Goal: Task Accomplishment & Management: Manage account settings

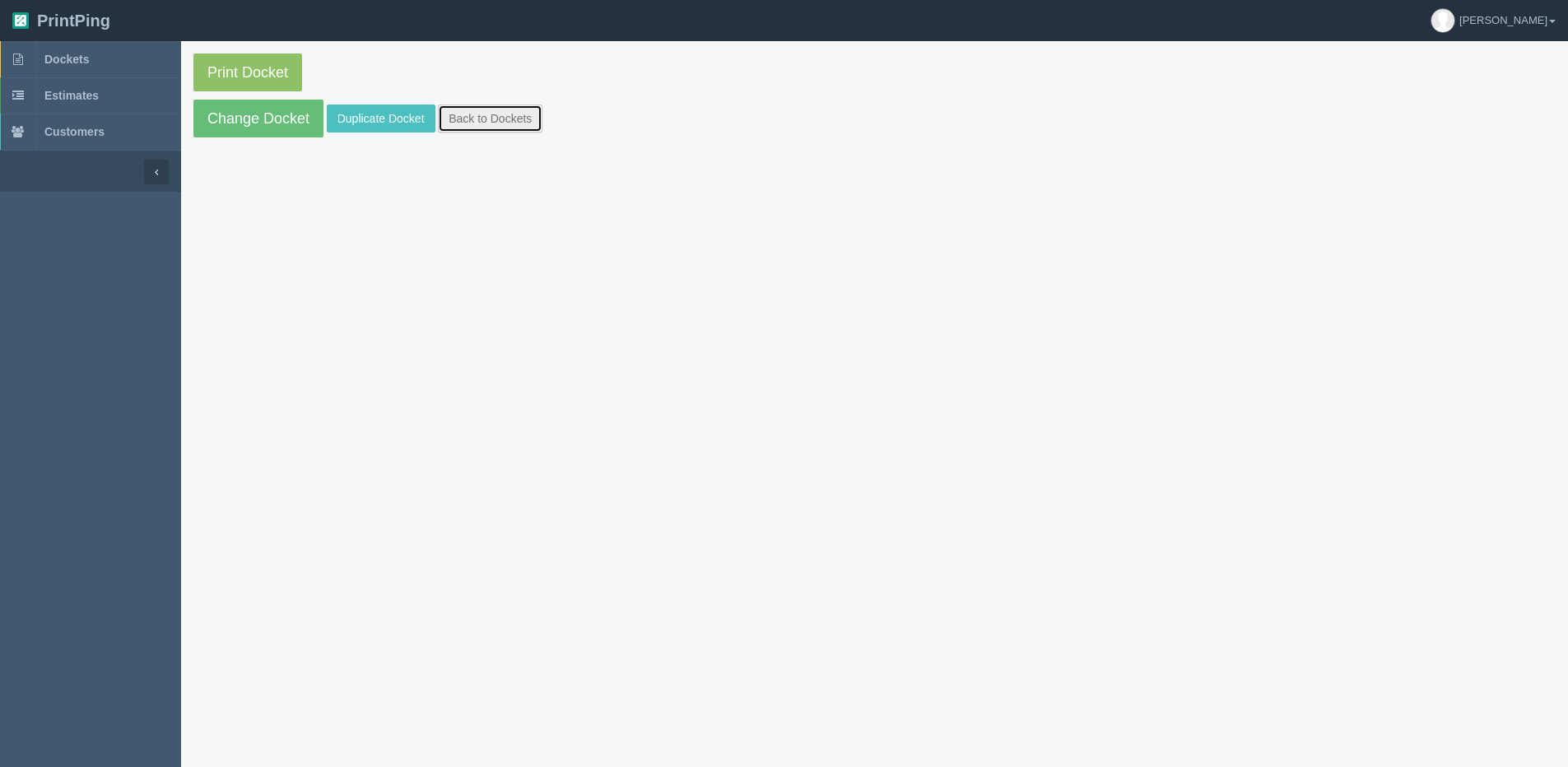
click at [485, 124] on link "Back to Dockets" at bounding box center [491, 118] width 105 height 28
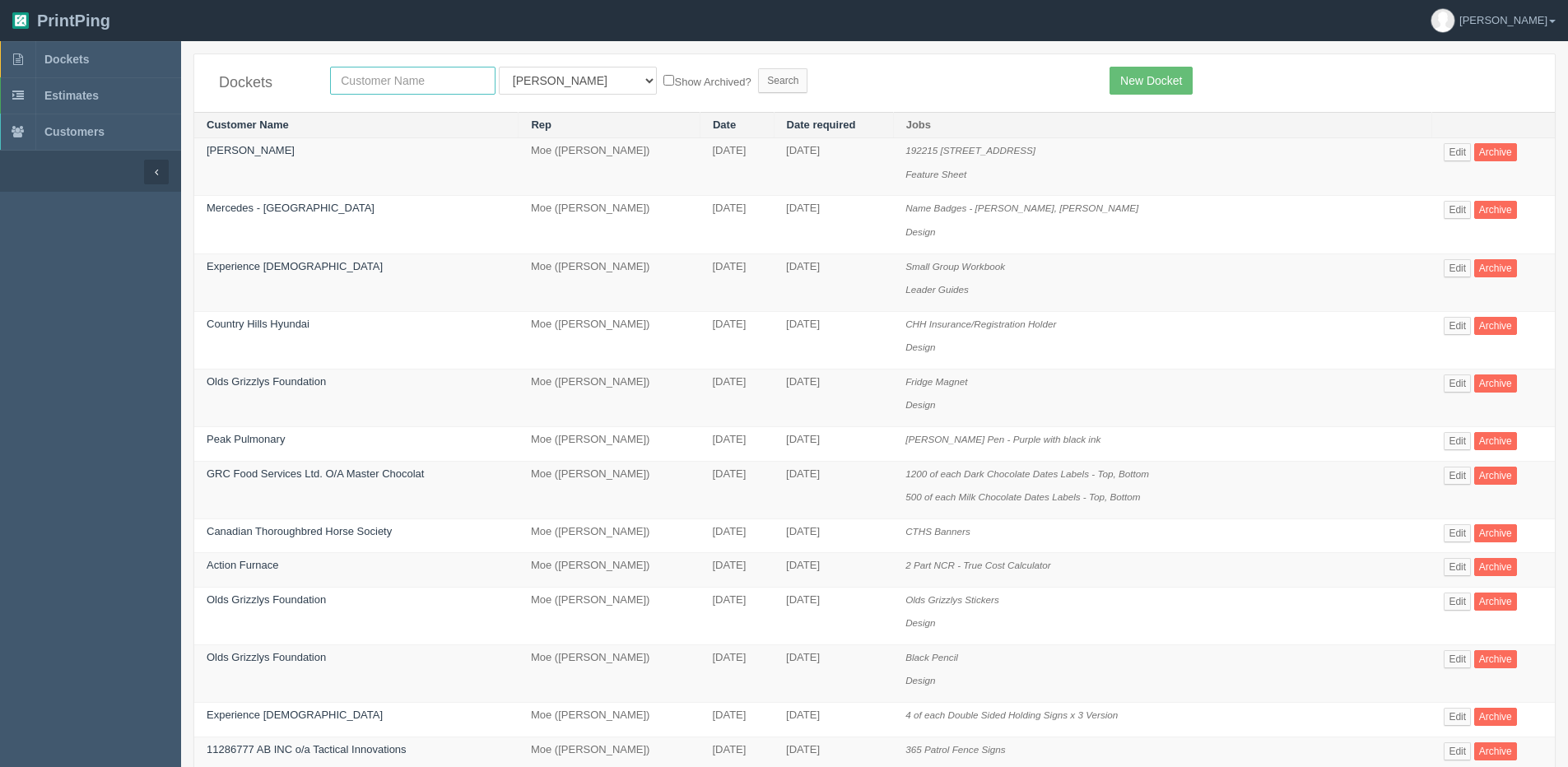
click at [370, 77] on input "text" at bounding box center [413, 80] width 166 height 28
type input "craft"
click at [758, 69] on input "Search" at bounding box center [783, 81] width 50 height 25
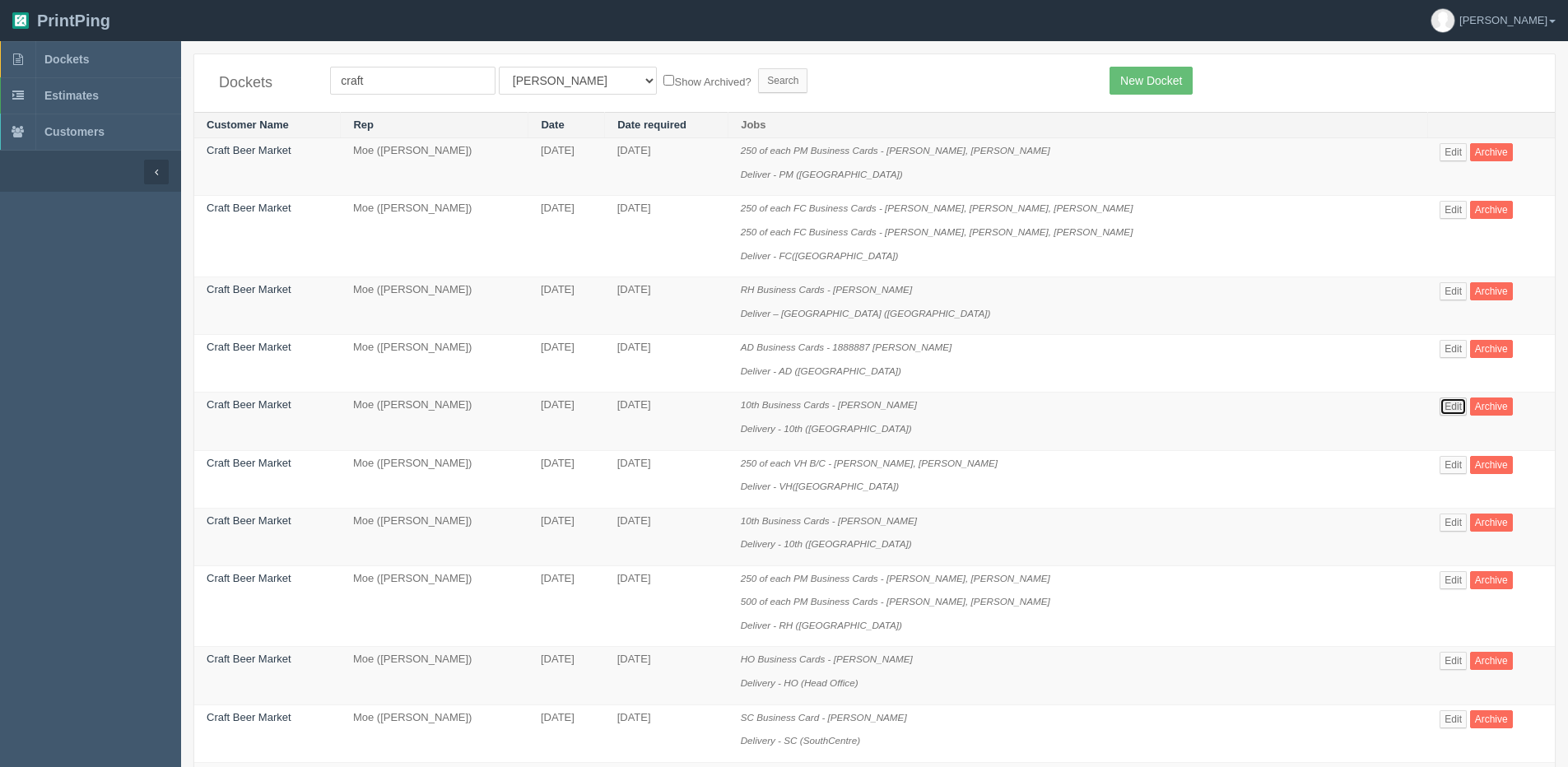
click at [1440, 408] on link "Edit" at bounding box center [1454, 406] width 28 height 18
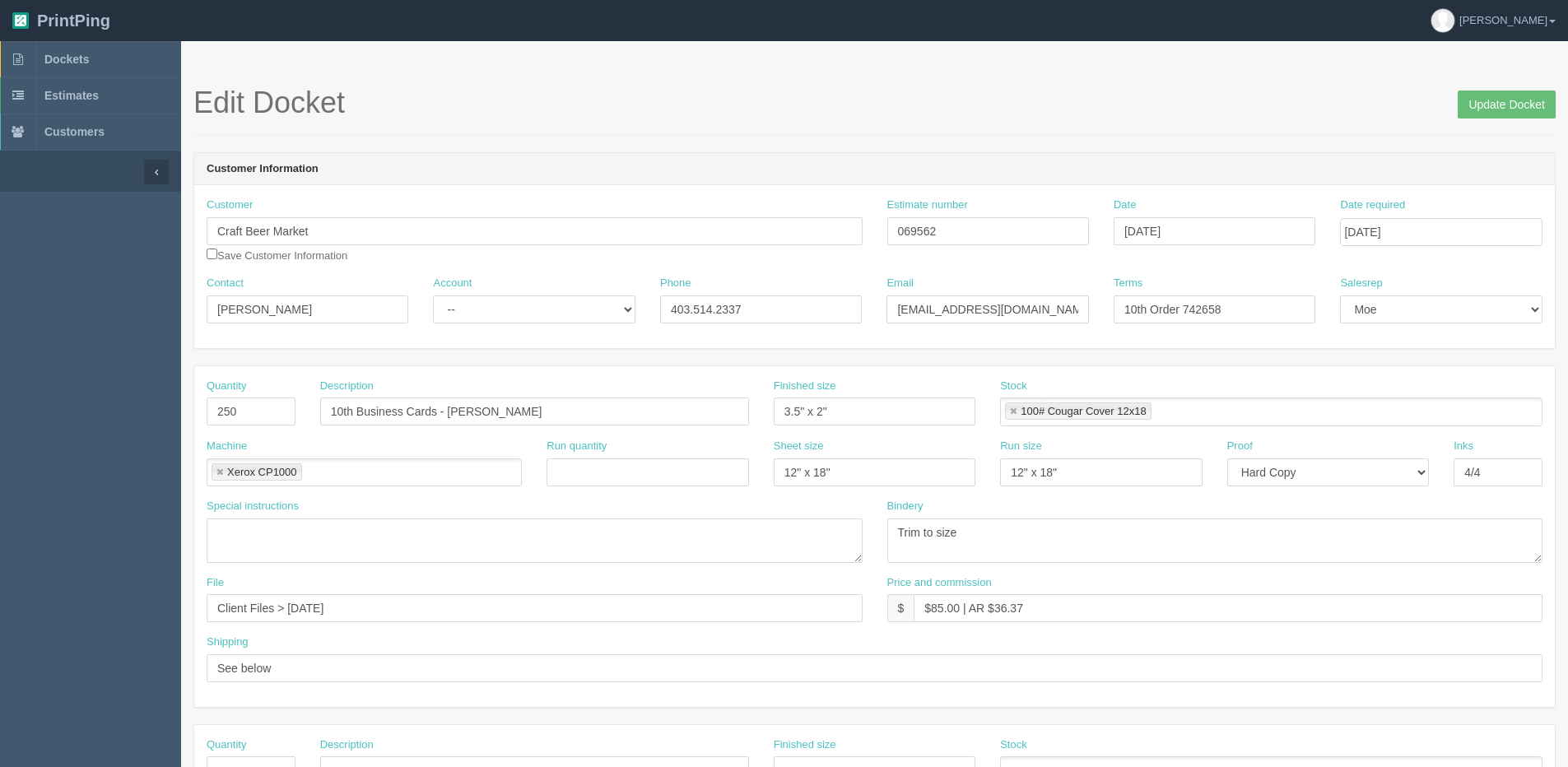
drag, startPoint x: 965, startPoint y: 215, endPoint x: 955, endPoint y: 222, distance: 12.2
click at [955, 222] on div "Estimate number 069562" at bounding box center [989, 221] width 202 height 48
click at [758, 251] on div "Customer Craft Beer Market Save Customer Information Estimate number 069562 Dat…" at bounding box center [874, 236] width 1361 height 78
click at [1532, 108] on input "Update Docket" at bounding box center [1507, 104] width 98 height 28
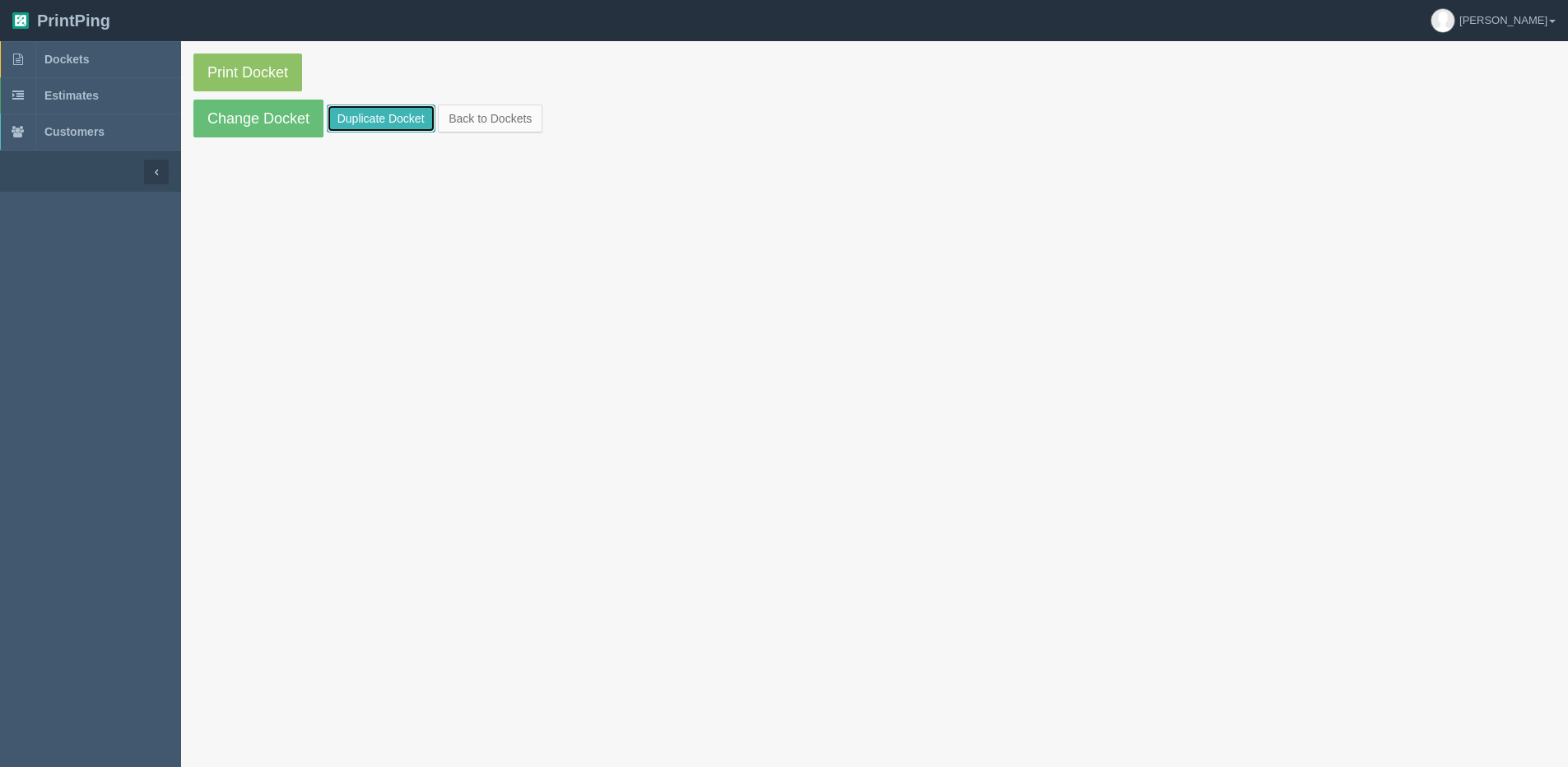
click at [390, 116] on link "Duplicate Docket" at bounding box center [381, 118] width 109 height 28
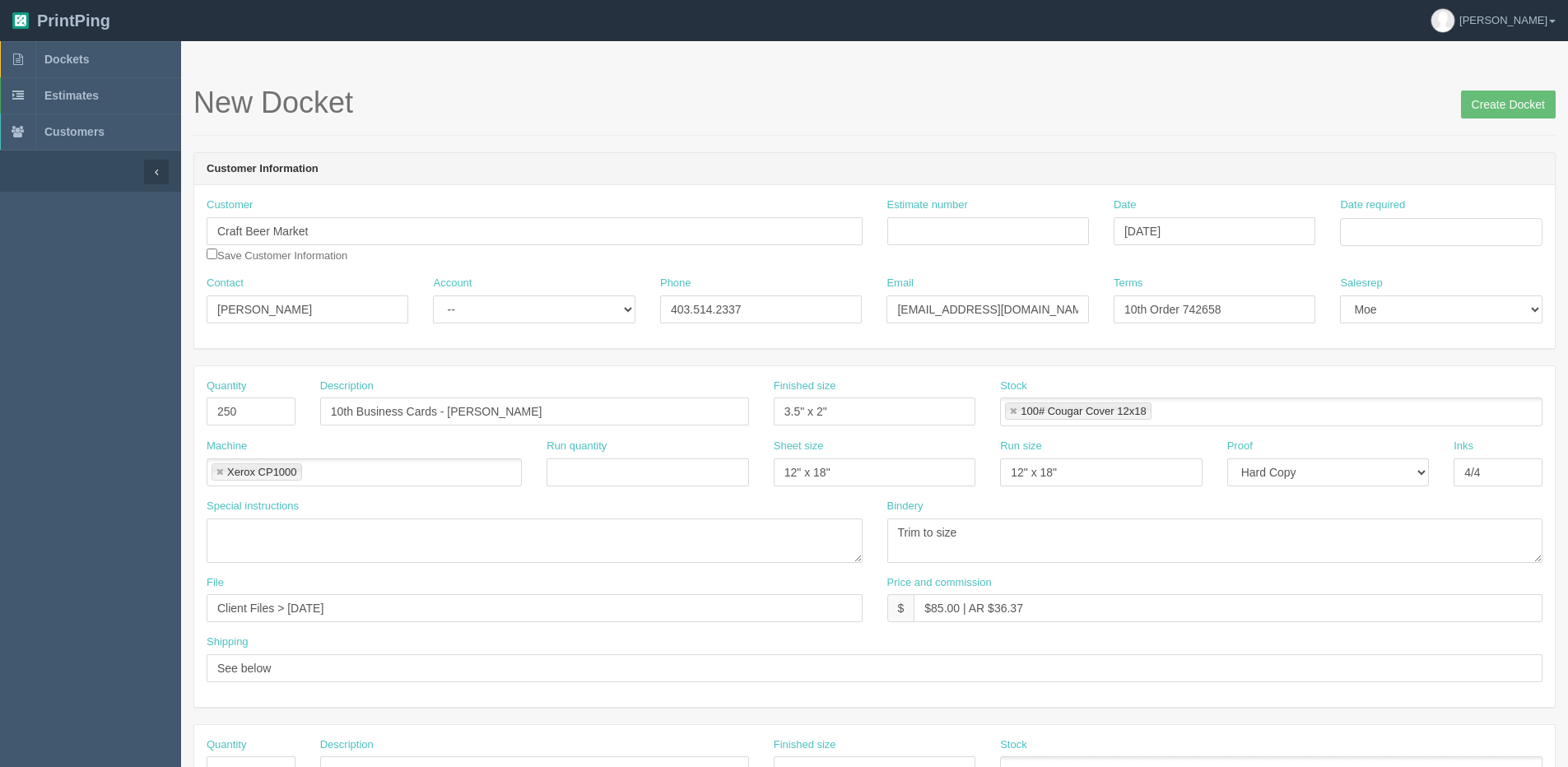
click at [1439, 216] on div "Date required" at bounding box center [1441, 221] width 202 height 49
click at [1383, 244] on input "Date required" at bounding box center [1441, 232] width 202 height 28
click at [1364, 472] on th "Today" at bounding box center [1420, 460] width 153 height 24
click at [1382, 392] on td "18" at bounding box center [1378, 390] width 24 height 24
type input "August 18, 2025"
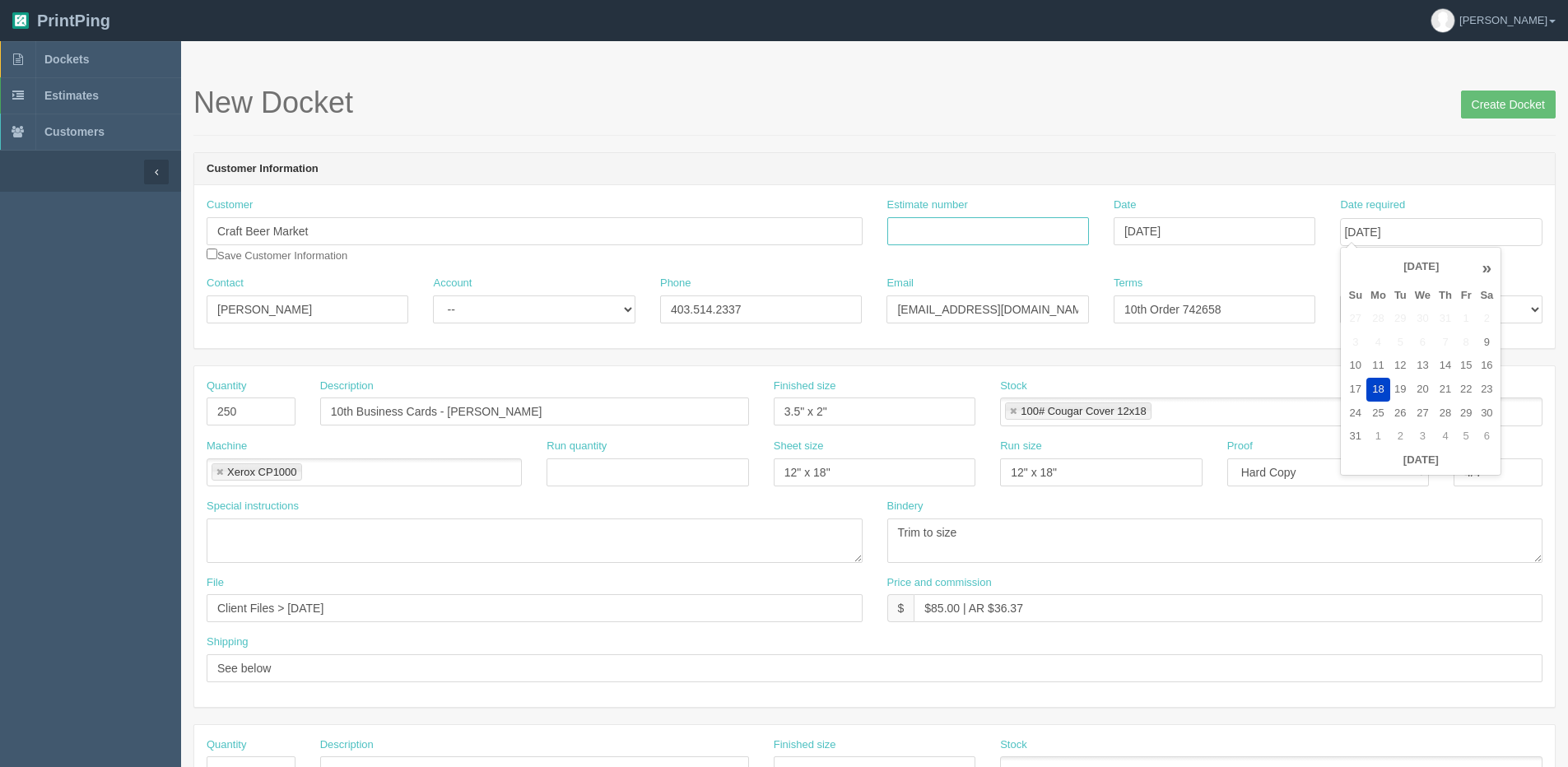
click at [963, 227] on input "Estimate number" at bounding box center [989, 231] width 202 height 28
paste input "069562"
type input "069562"
click at [670, 489] on div "Run quantity" at bounding box center [648, 469] width 227 height 60
drag, startPoint x: 451, startPoint y: 412, endPoint x: 632, endPoint y: 379, distance: 184.0
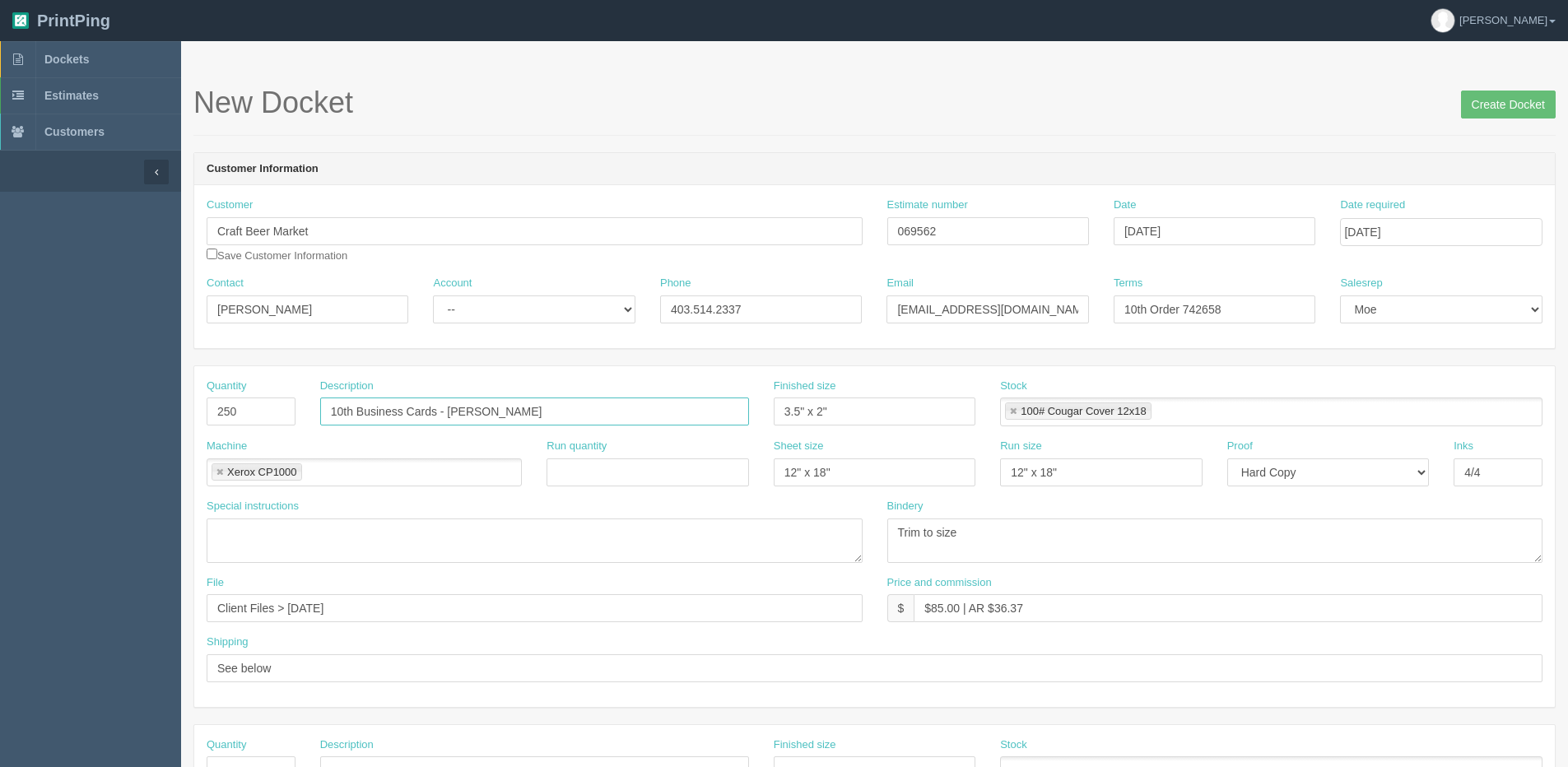
click at [620, 382] on div "Description 10th Business Cards - Kevan Murphy" at bounding box center [534, 403] width 429 height 48
paste input "Robert Aoki"
type input "10th Business Cards - Robert Aoki"
drag, startPoint x: 285, startPoint y: 607, endPoint x: 458, endPoint y: 591, distance: 173.7
click at [458, 591] on div "File Client Files > July 2025" at bounding box center [534, 599] width 656 height 48
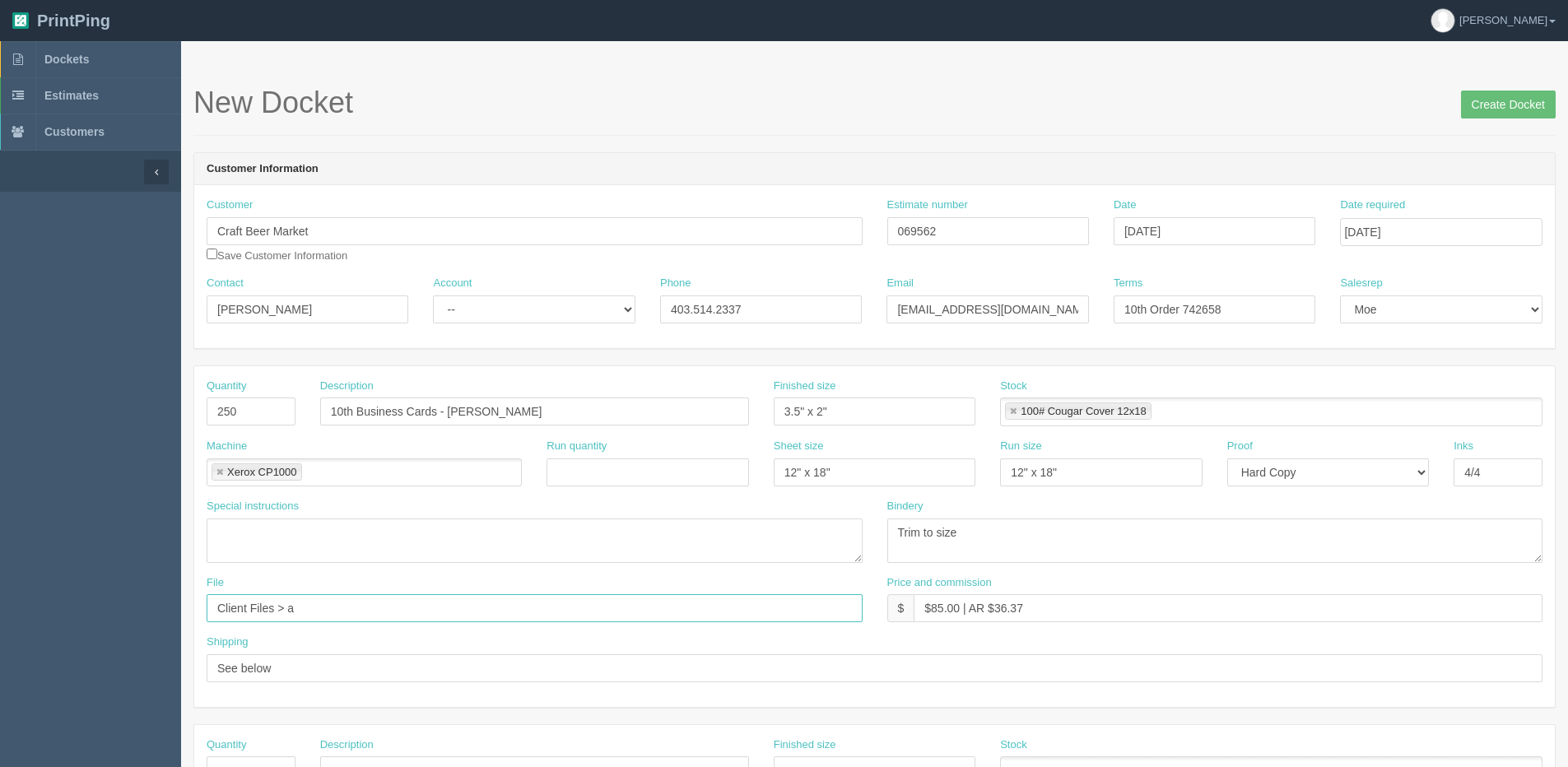
type input "Client Files > August 2025"
drag, startPoint x: 1187, startPoint y: 313, endPoint x: 1475, endPoint y: 276, distance: 290.4
click at [1440, 280] on div "Contact Cole Mooy Account -- Existing Client Allrush Client Rep Client Phone 40…" at bounding box center [874, 306] width 1361 height 60
type input "10th Order 749590"
click at [1467, 107] on input "Create Docket" at bounding box center [1508, 104] width 94 height 28
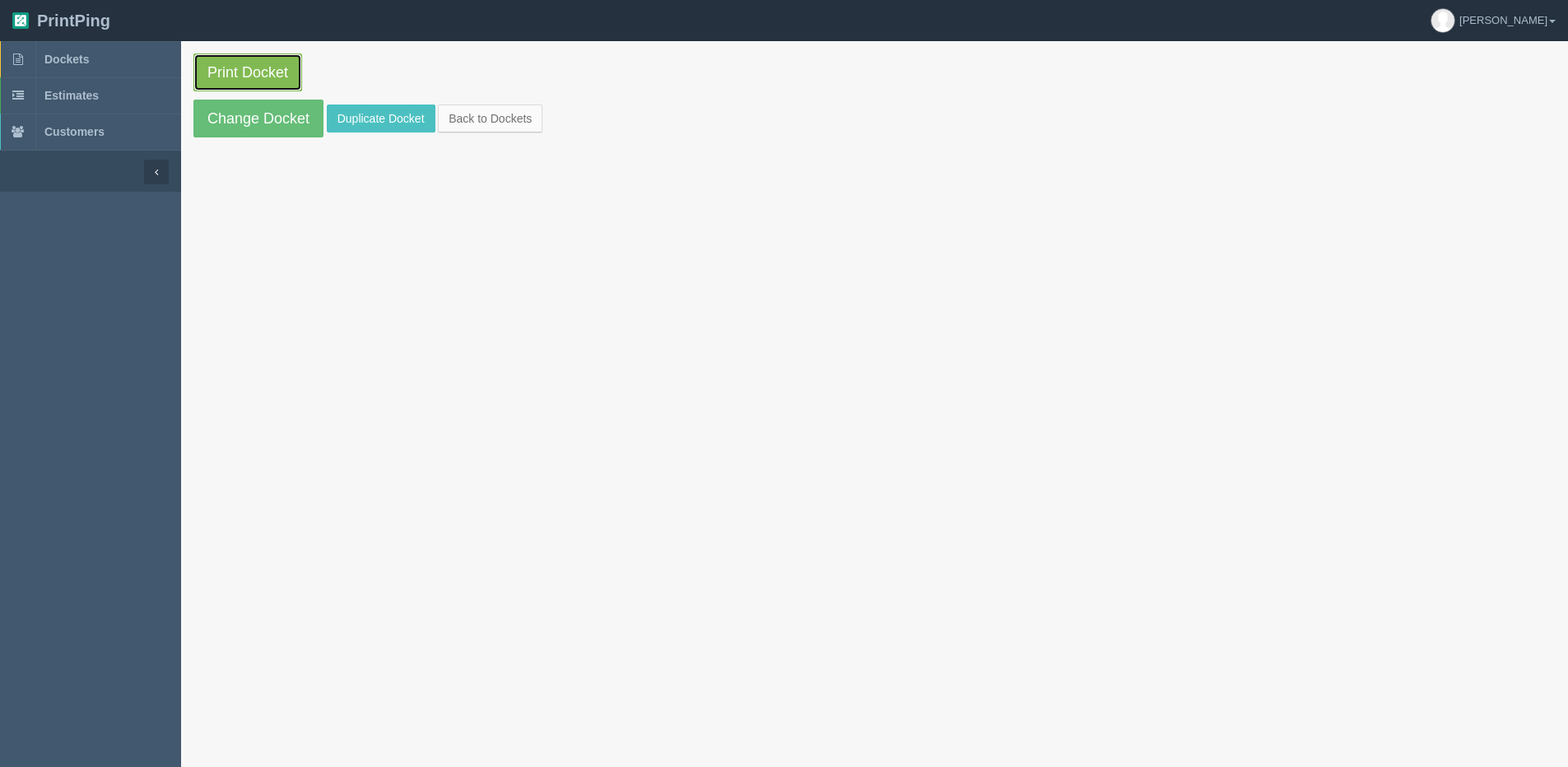
drag, startPoint x: 244, startPoint y: 70, endPoint x: 225, endPoint y: 77, distance: 20.2
click at [241, 69] on link "Print Docket" at bounding box center [248, 72] width 109 height 38
click at [508, 126] on link "Back to Dockets" at bounding box center [491, 118] width 105 height 28
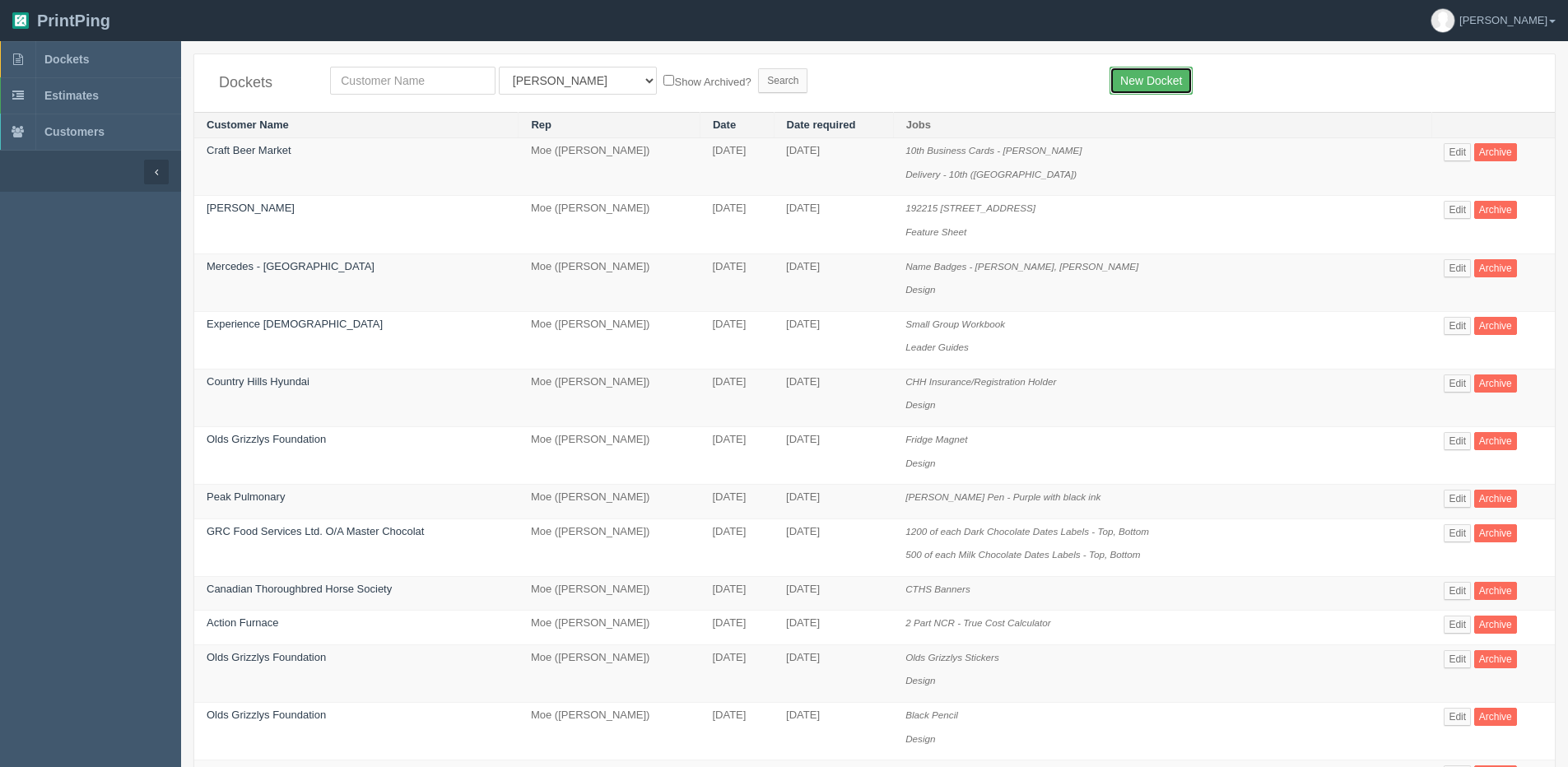
click at [1158, 85] on link "New Docket" at bounding box center [1151, 80] width 83 height 28
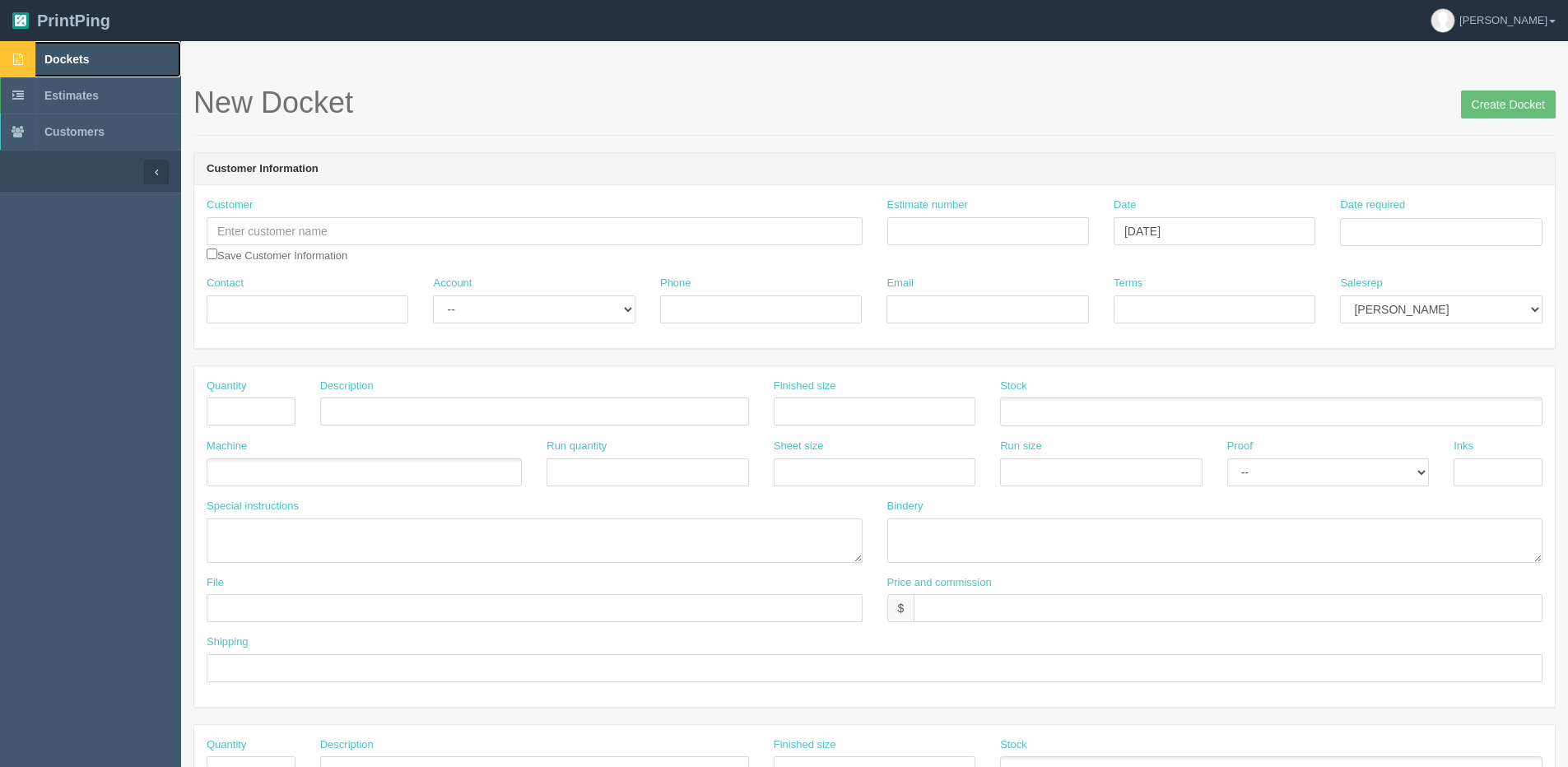
click at [62, 63] on span "Dockets" at bounding box center [67, 59] width 45 height 13
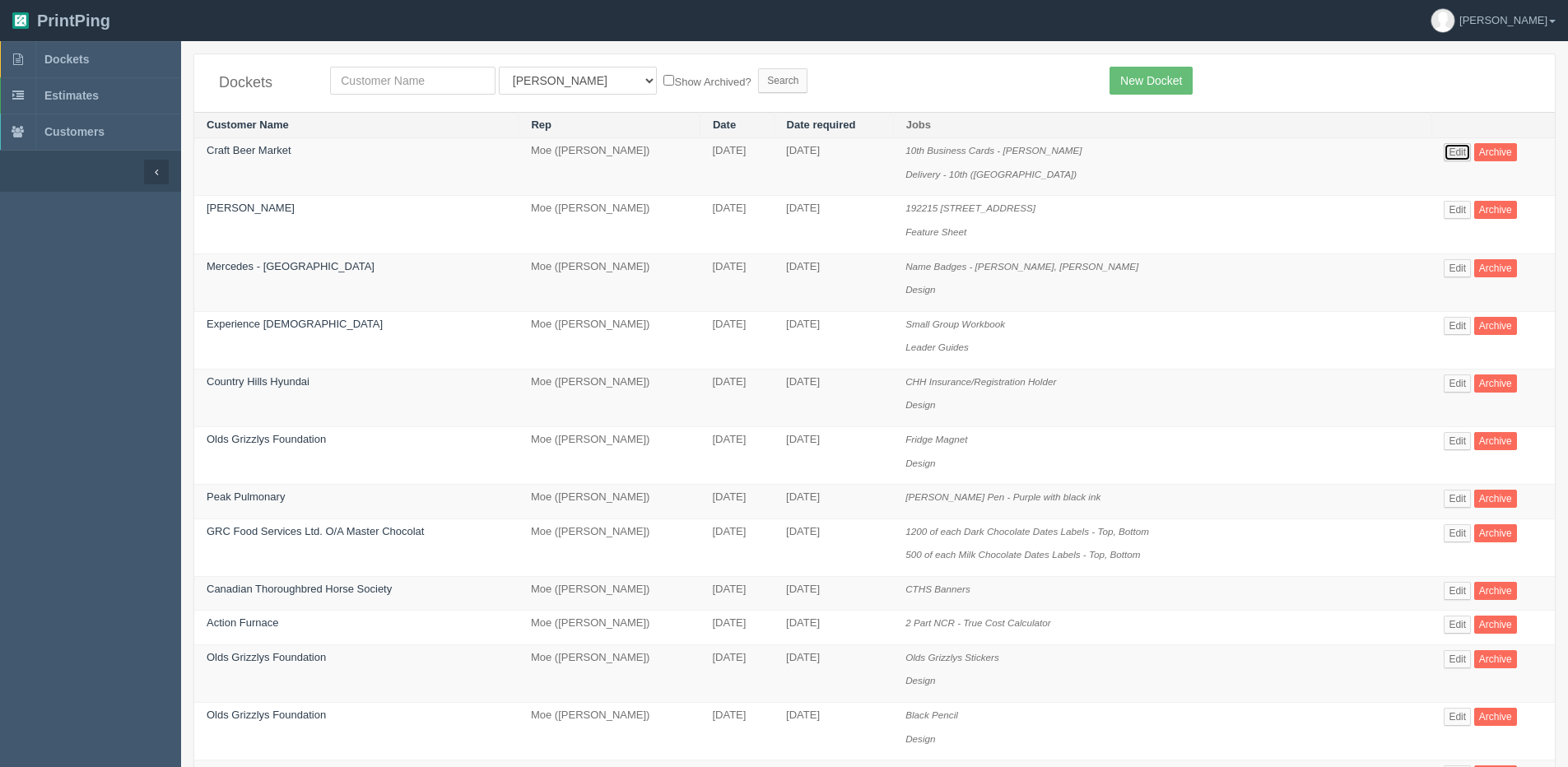
click at [1444, 151] on link "Edit" at bounding box center [1457, 151] width 28 height 18
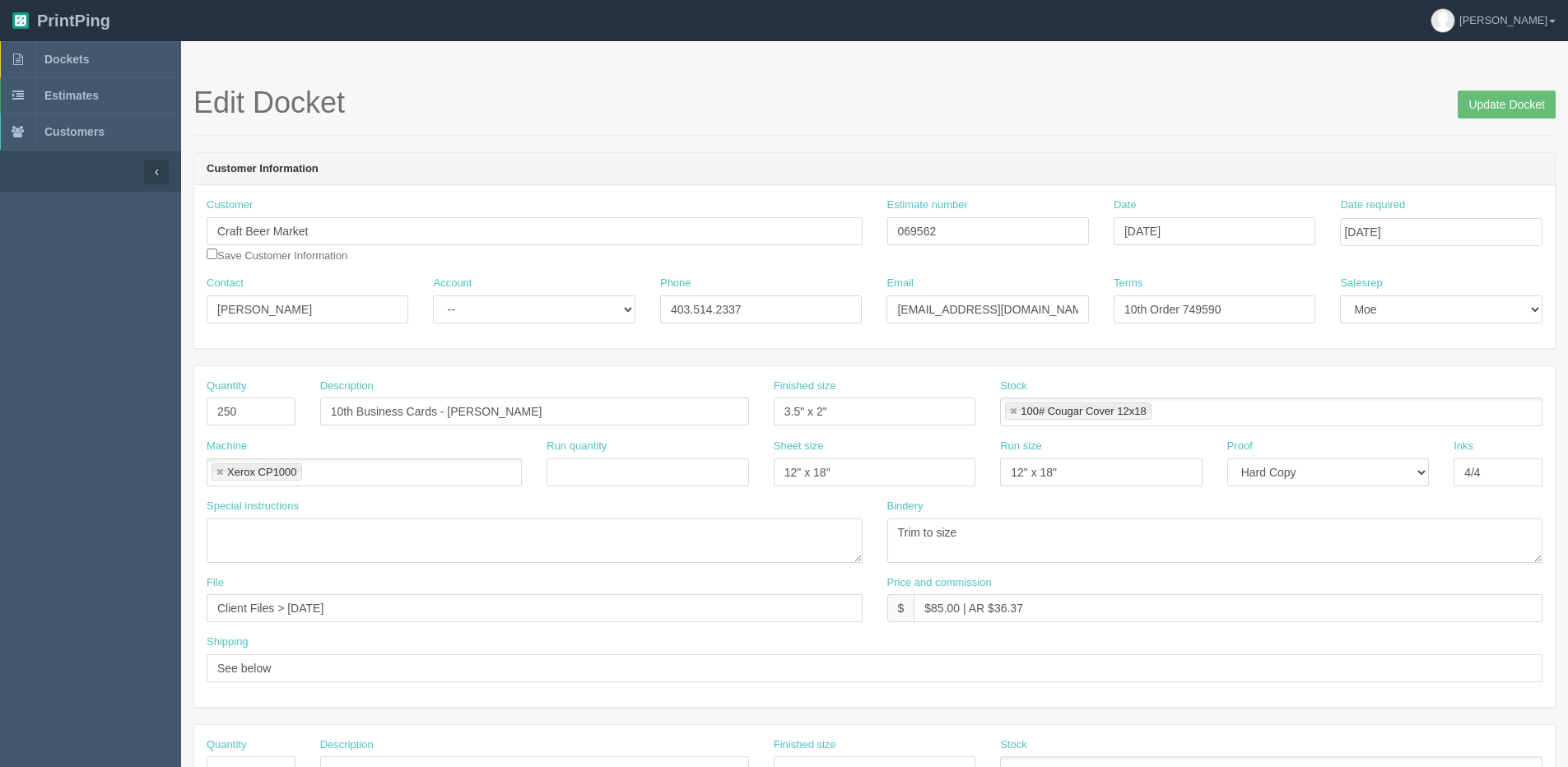
drag, startPoint x: 282, startPoint y: 325, endPoint x: 269, endPoint y: 297, distance: 30.9
click at [267, 320] on div "Contact Cole Mooy" at bounding box center [308, 306] width 227 height 60
drag, startPoint x: 289, startPoint y: 311, endPoint x: -5, endPoint y: 311, distance: 294.0
click at [0, 311] on html "PrintPing Dan Edit account ( dan@allrush.ca ) Logout Dockets Estimates Customers" at bounding box center [784, 747] width 1568 height 1495
paste input "RAFT Head Office"
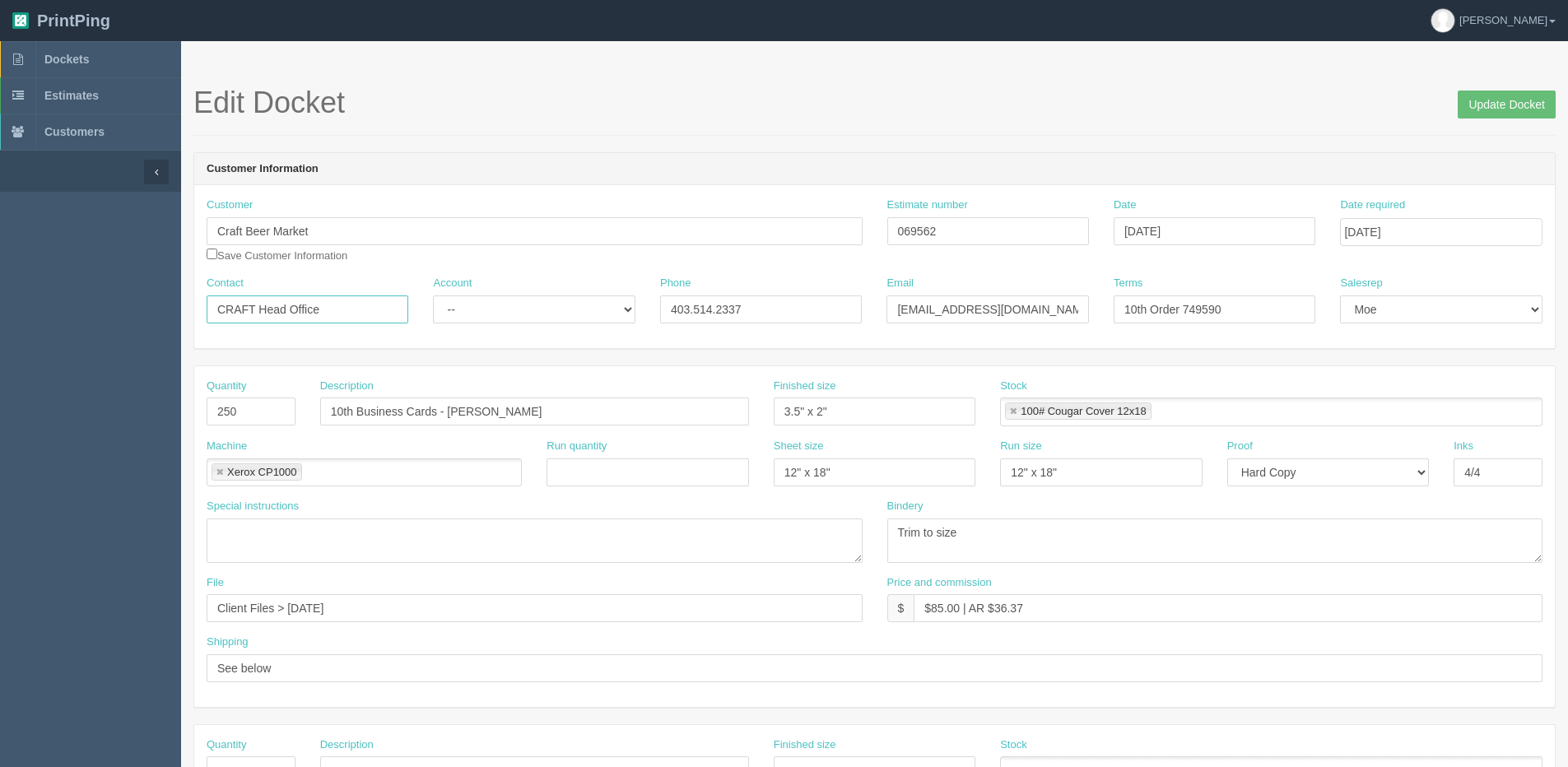
type input "CRAFT Head Office"
click at [477, 305] on select "-- Existing Client Allrush Client Rep Client" at bounding box center [534, 309] width 202 height 28
select select "Allrush Client"
click at [433, 295] on select "-- Existing Client Allrush Client Rep Client" at bounding box center [534, 309] width 202 height 28
drag, startPoint x: 1153, startPoint y: 314, endPoint x: 1074, endPoint y: 318, distance: 79.1
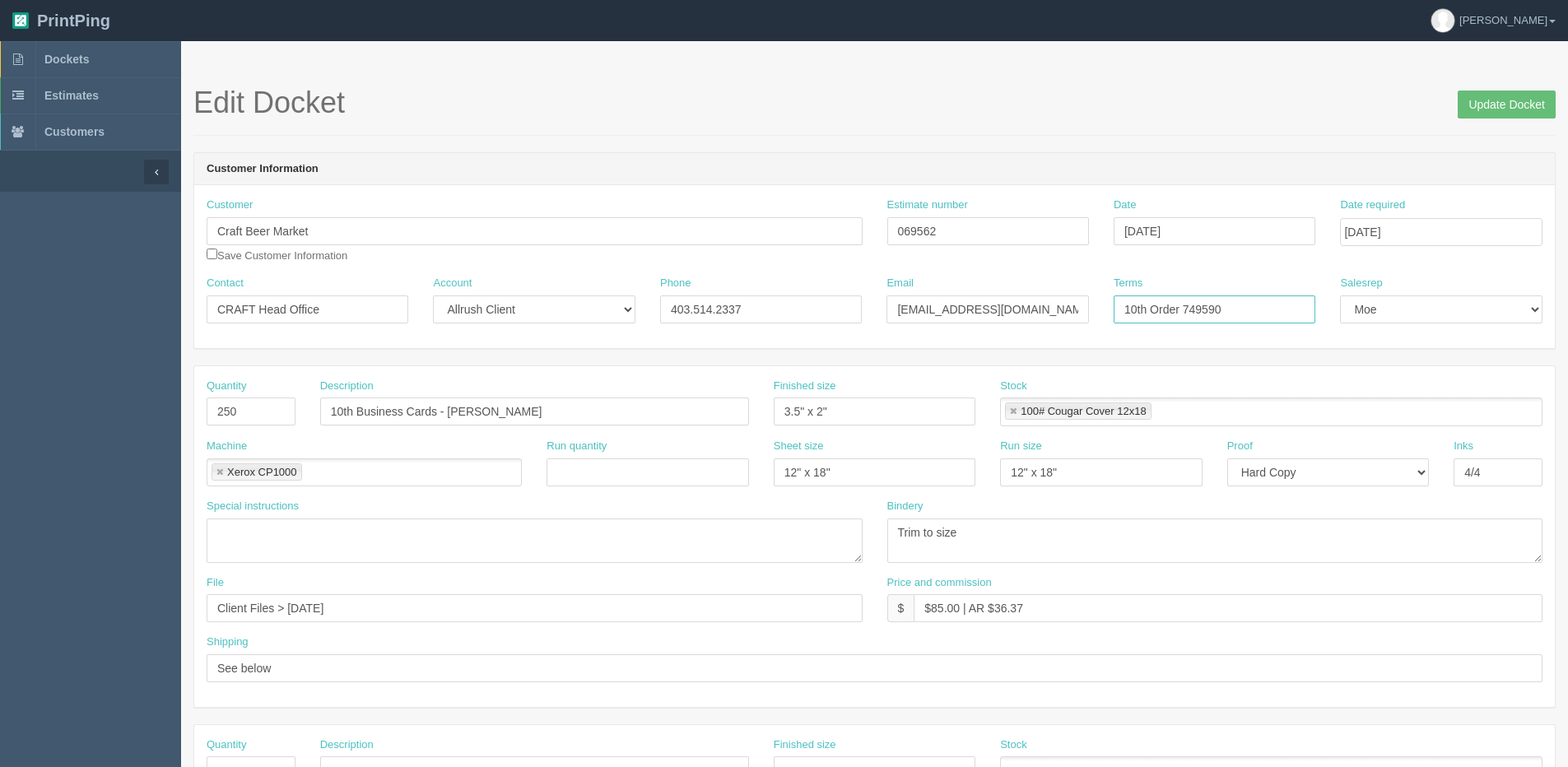
click at [1082, 318] on div "Contact CRAFT Head Office Account -- Existing Client Allrush Client Rep Client …" at bounding box center [874, 306] width 1361 height 60
type input "HO Order 749590"
drag, startPoint x: 895, startPoint y: 308, endPoint x: 1371, endPoint y: 308, distance: 476.0
click at [1371, 308] on div "Contact CRAFT Head Office Account -- Existing Client Allrush Client Rep Client …" at bounding box center [874, 306] width 1361 height 60
paste input "accounting"
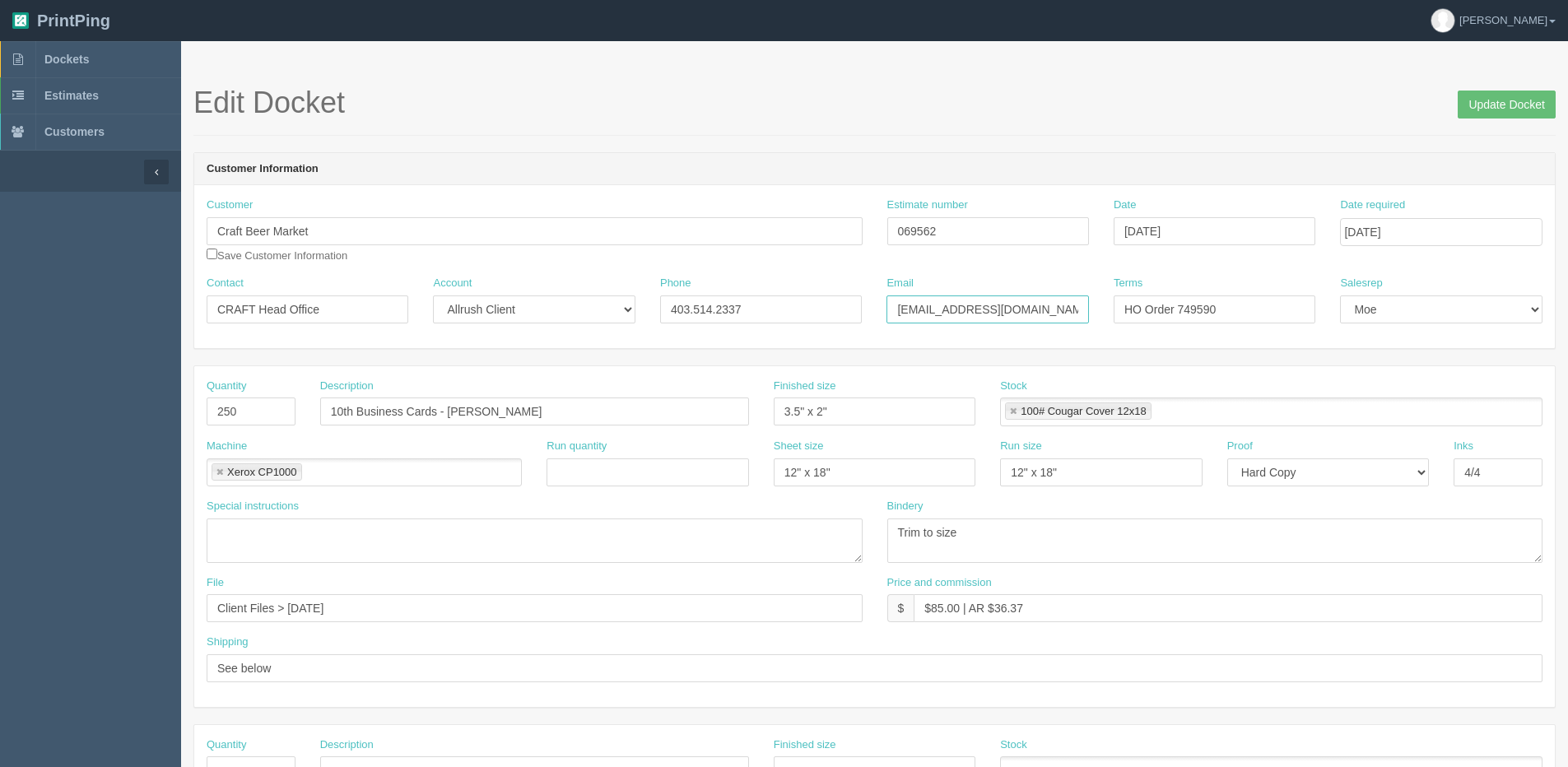
type input "accounting@craftbeermarket.ca"
drag, startPoint x: 677, startPoint y: 313, endPoint x: 604, endPoint y: 316, distance: 73.1
click at [673, 313] on input "403.514.2337" at bounding box center [761, 309] width 202 height 28
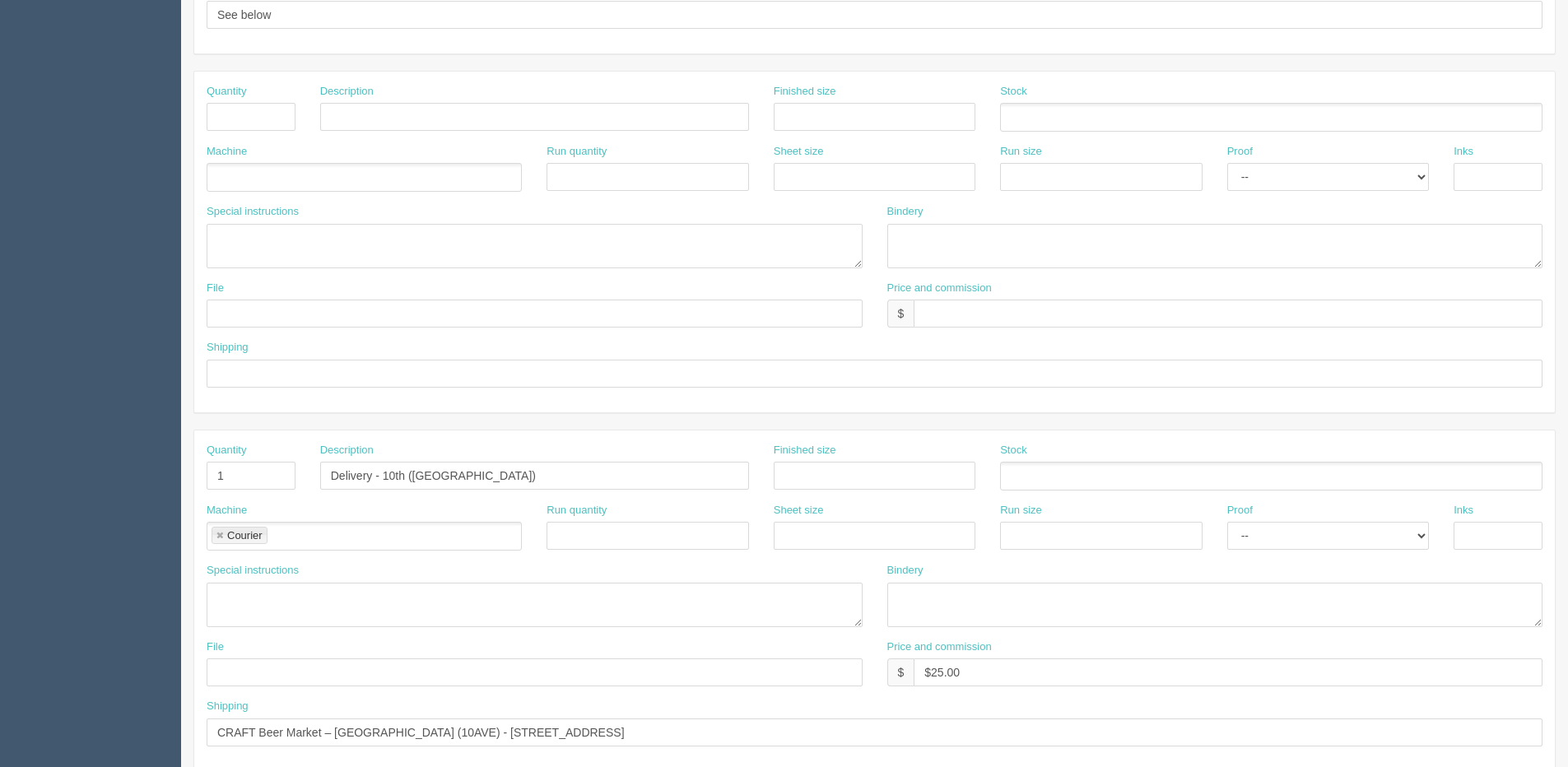
scroll to position [728, 0]
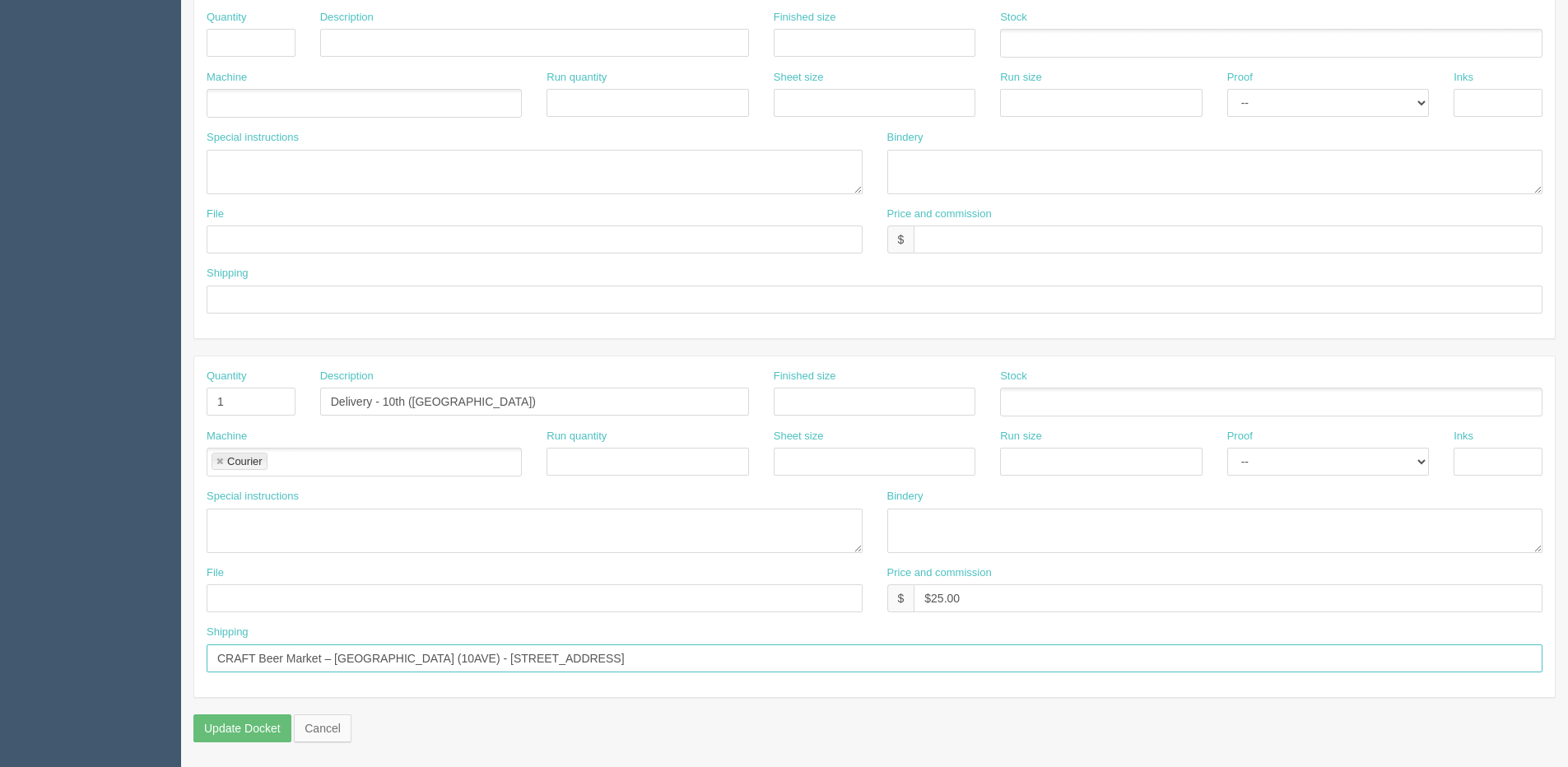
drag, startPoint x: 376, startPoint y: 657, endPoint x: 1098, endPoint y: 661, distance: 722.0
click at [1098, 661] on input "CRAFT Beer Market – Calgary Downtown (10AVE) - 345 10th Avenue SW Calgary, AB" at bounding box center [874, 658] width 1337 height 28
paste input "#202, 319 10TH Ave SW Calgary, AB T2R 0A5 Canada 403.452.8856"
drag, startPoint x: 332, startPoint y: 658, endPoint x: 376, endPoint y: 661, distance: 44.1
click at [376, 661] on input "CRAFT Beer Market – Calgary #202, 319 10TH Ave SW Calgary, AB T2R 0A5 Canada 40…" at bounding box center [874, 658] width 1337 height 28
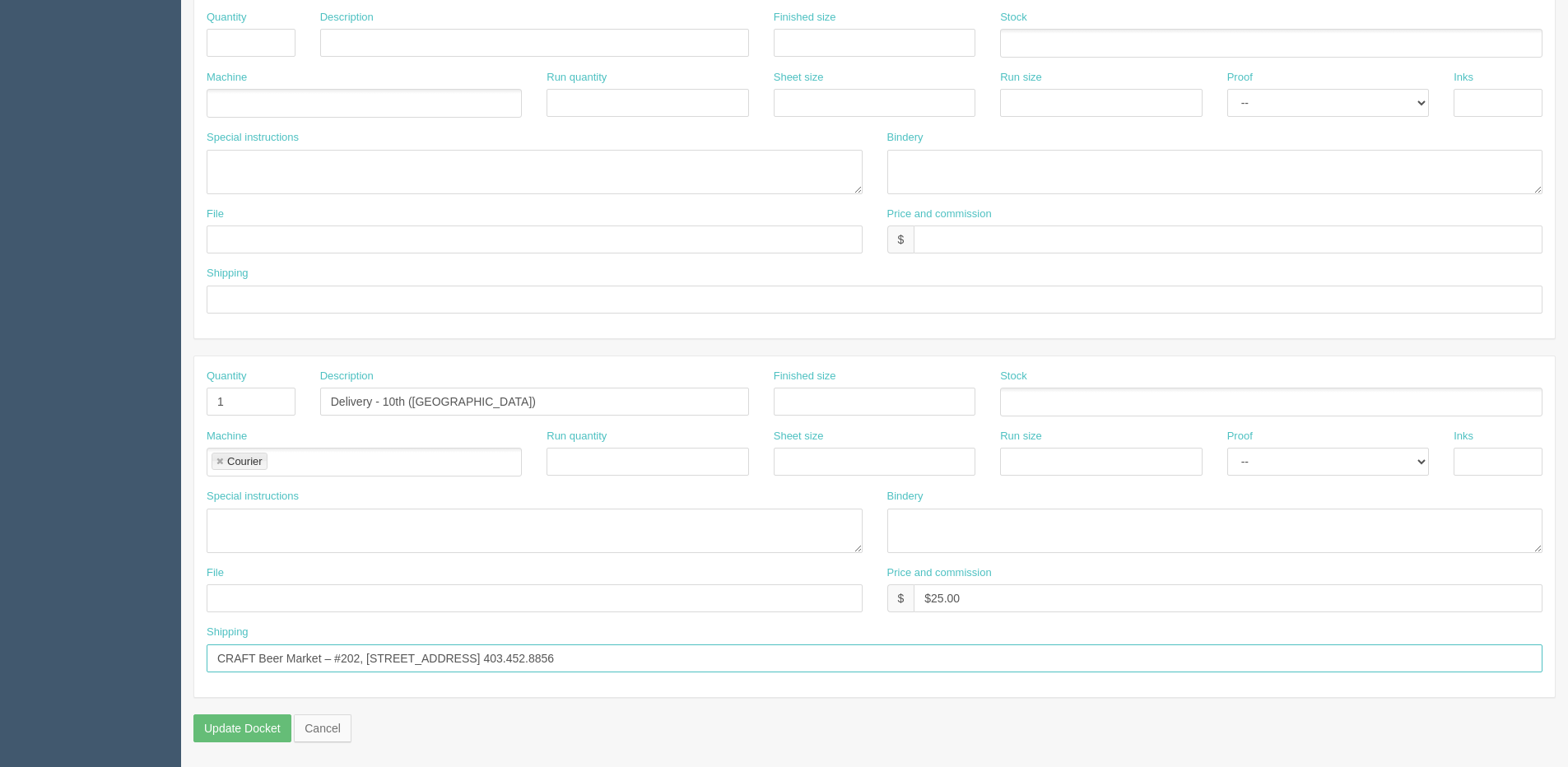
drag, startPoint x: 325, startPoint y: 658, endPoint x: 131, endPoint y: 661, distance: 194.0
click at [131, 661] on section "Dockets Estimates Customers" at bounding box center [784, 40] width 1568 height 1454
paste input "Head Office"
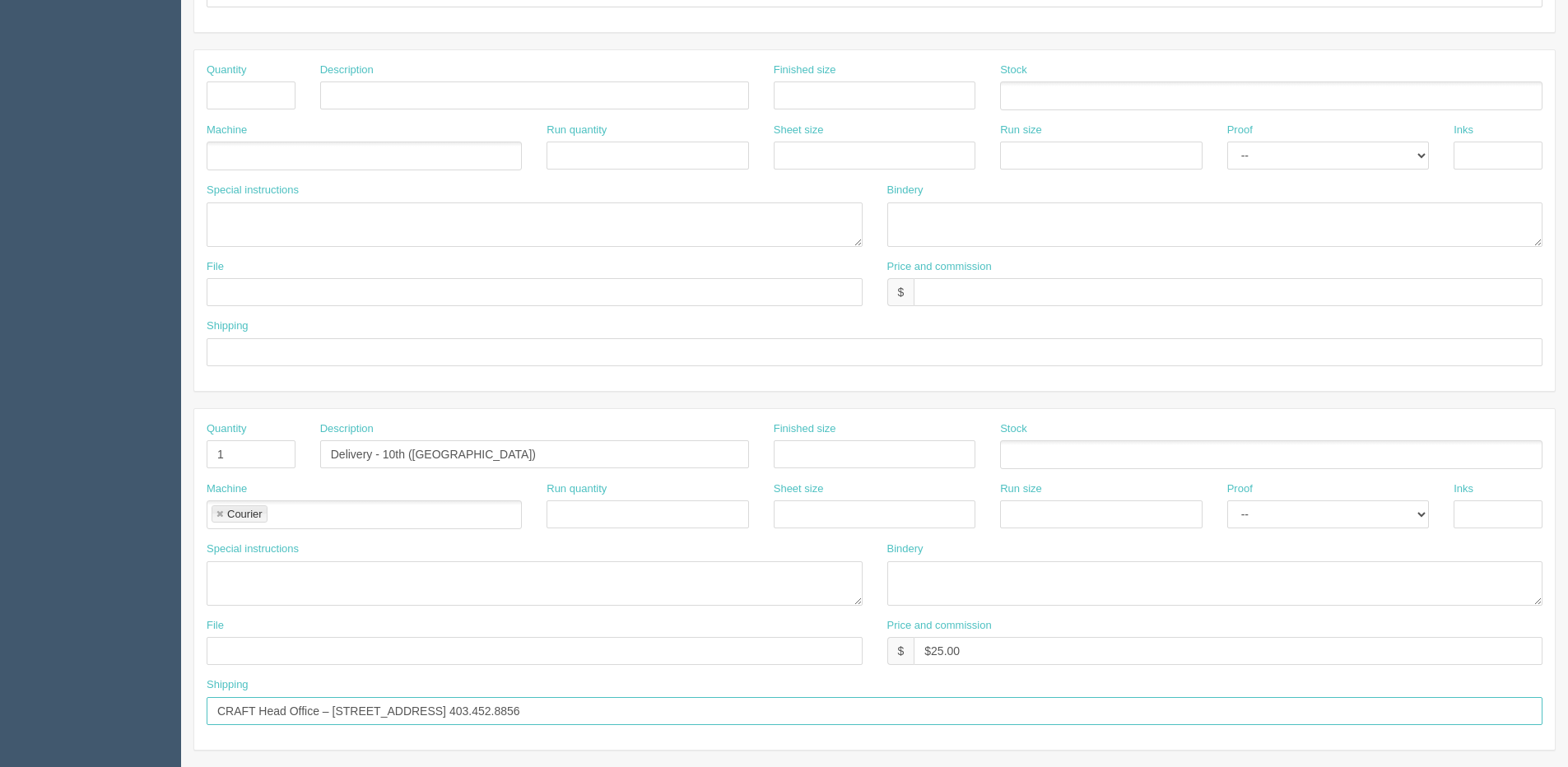
scroll to position [646, 0]
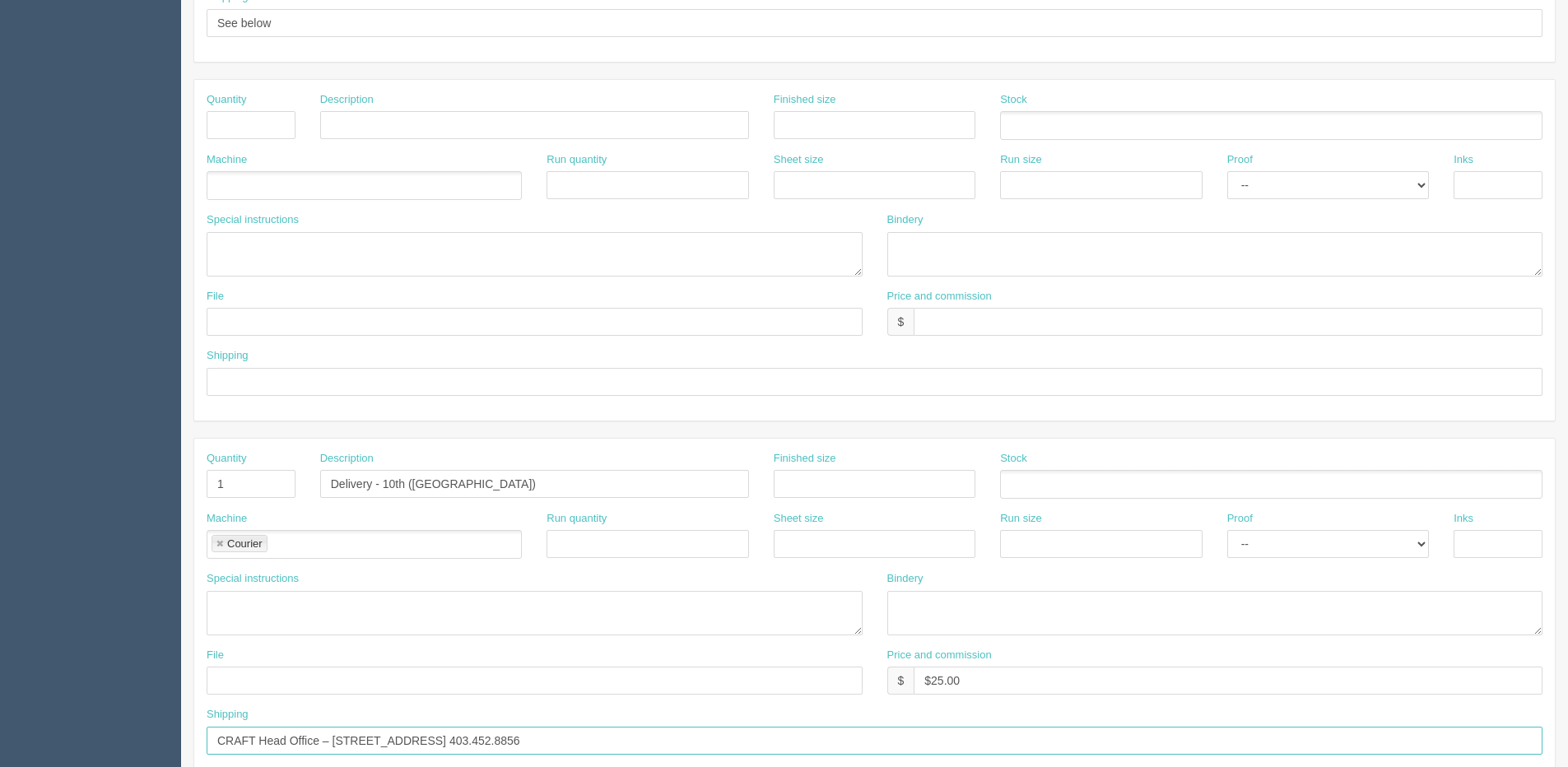
type input "CRAFT Head Office – #202, 319 10TH Ave SW Calgary, AB T2R 0A5 Canada 403.452.88…"
drag, startPoint x: 382, startPoint y: 484, endPoint x: 688, endPoint y: 481, distance: 306.0
click at [688, 481] on input "Delivery - 10th (Calgary)" at bounding box center [534, 483] width 429 height 28
type input "Delivery - HO (Calgary)"
click at [655, 521] on div "Run quantity" at bounding box center [648, 535] width 202 height 48
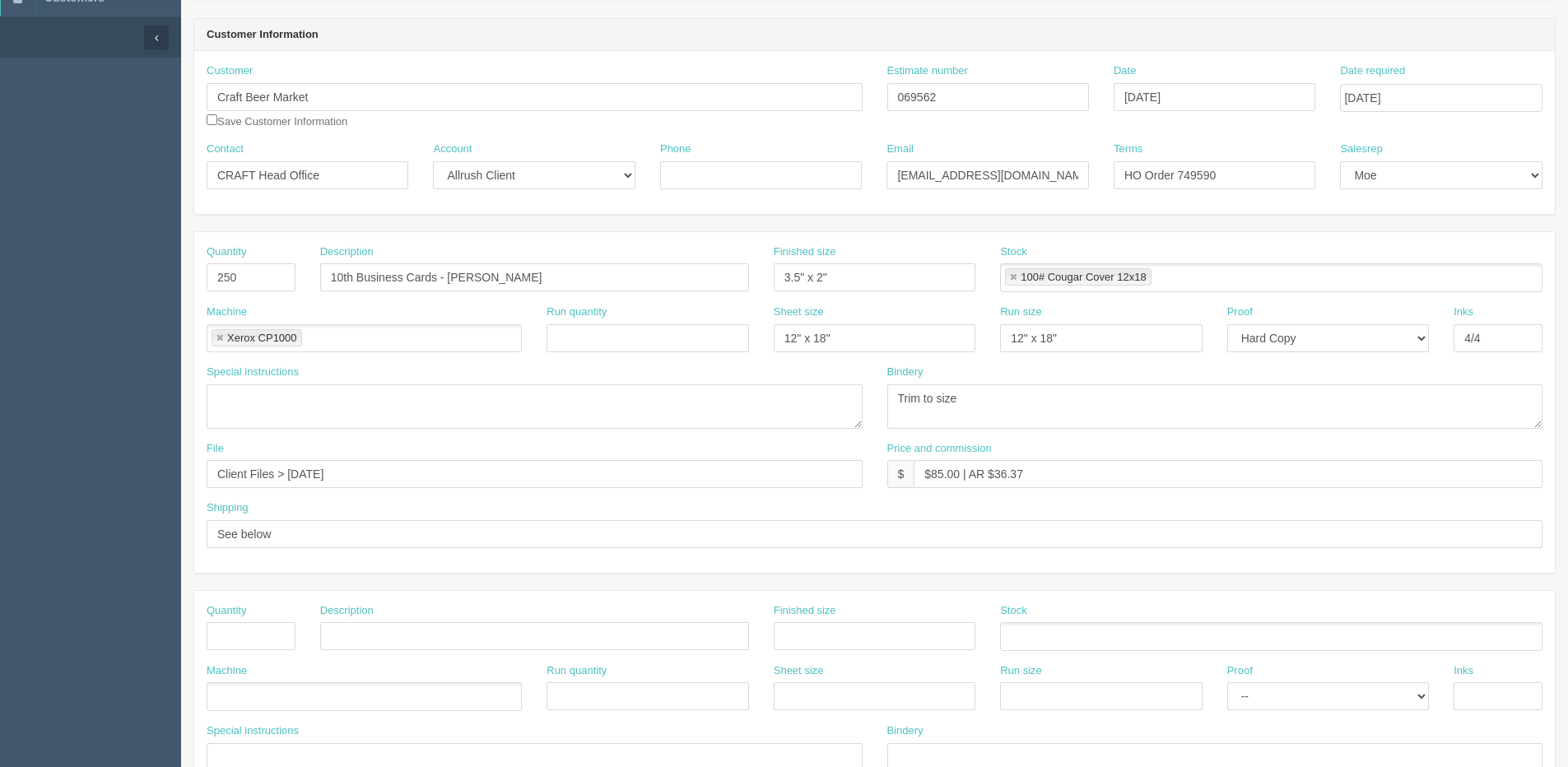
scroll to position [70, 0]
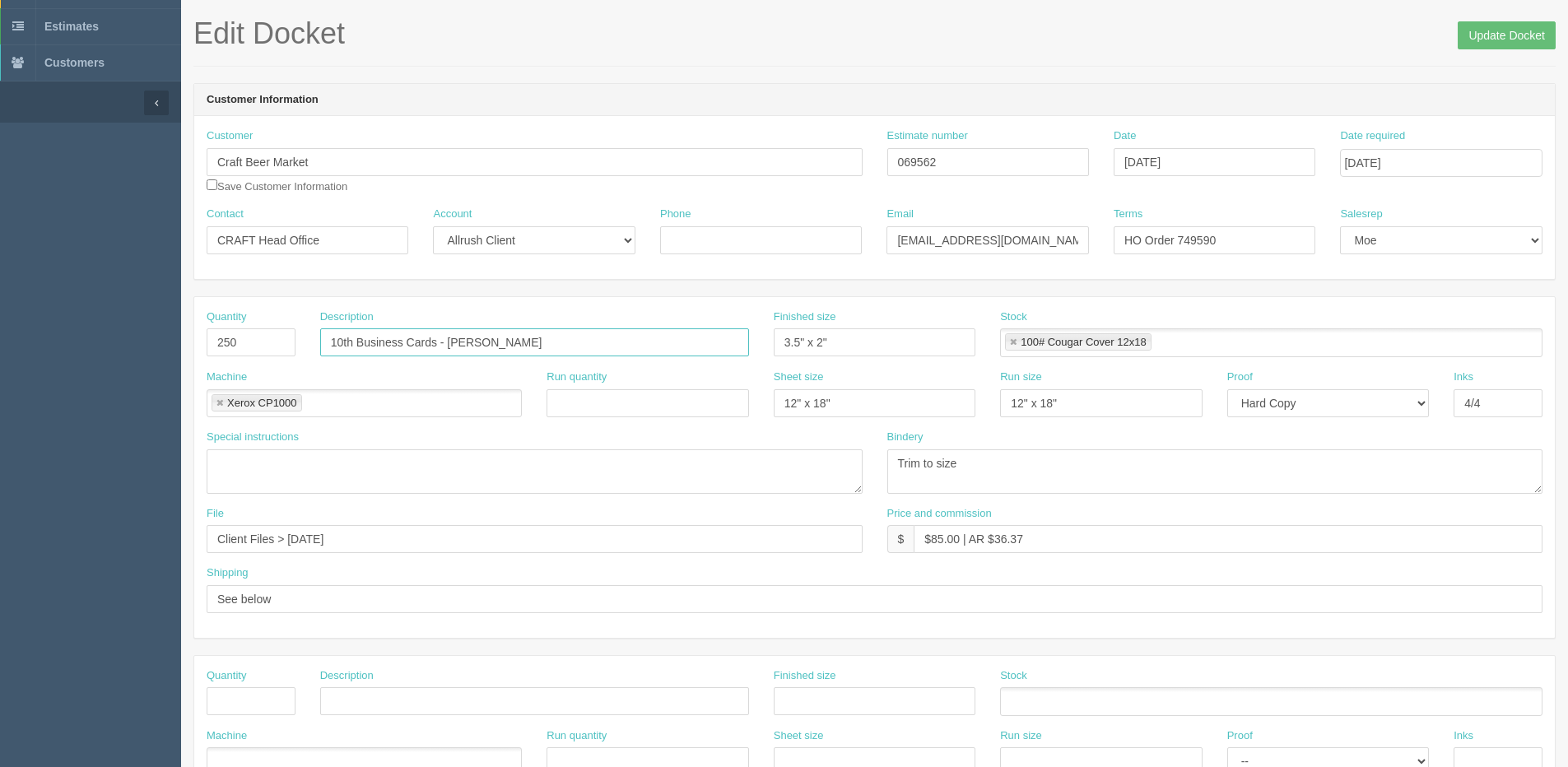
drag, startPoint x: 354, startPoint y: 343, endPoint x: -58, endPoint y: 394, distance: 415.1
click at [0, 394] on html "PrintPing Dan Edit account ( dan@allrush.ca ) Logout Dockets Estimates Customers" at bounding box center [784, 677] width 1568 height 1495
type input "HO Business Cards - Robert Aoki"
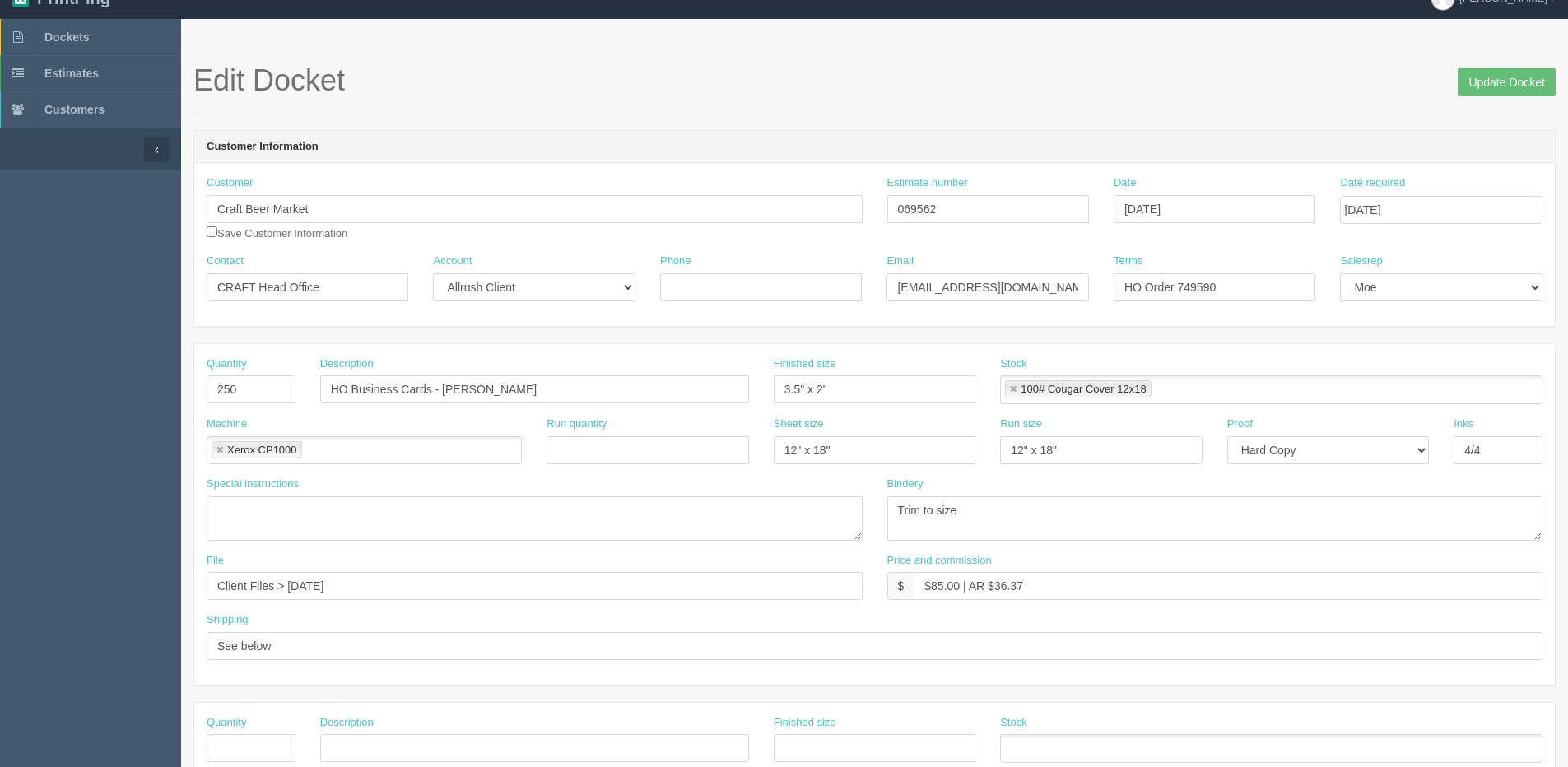
scroll to position [0, 0]
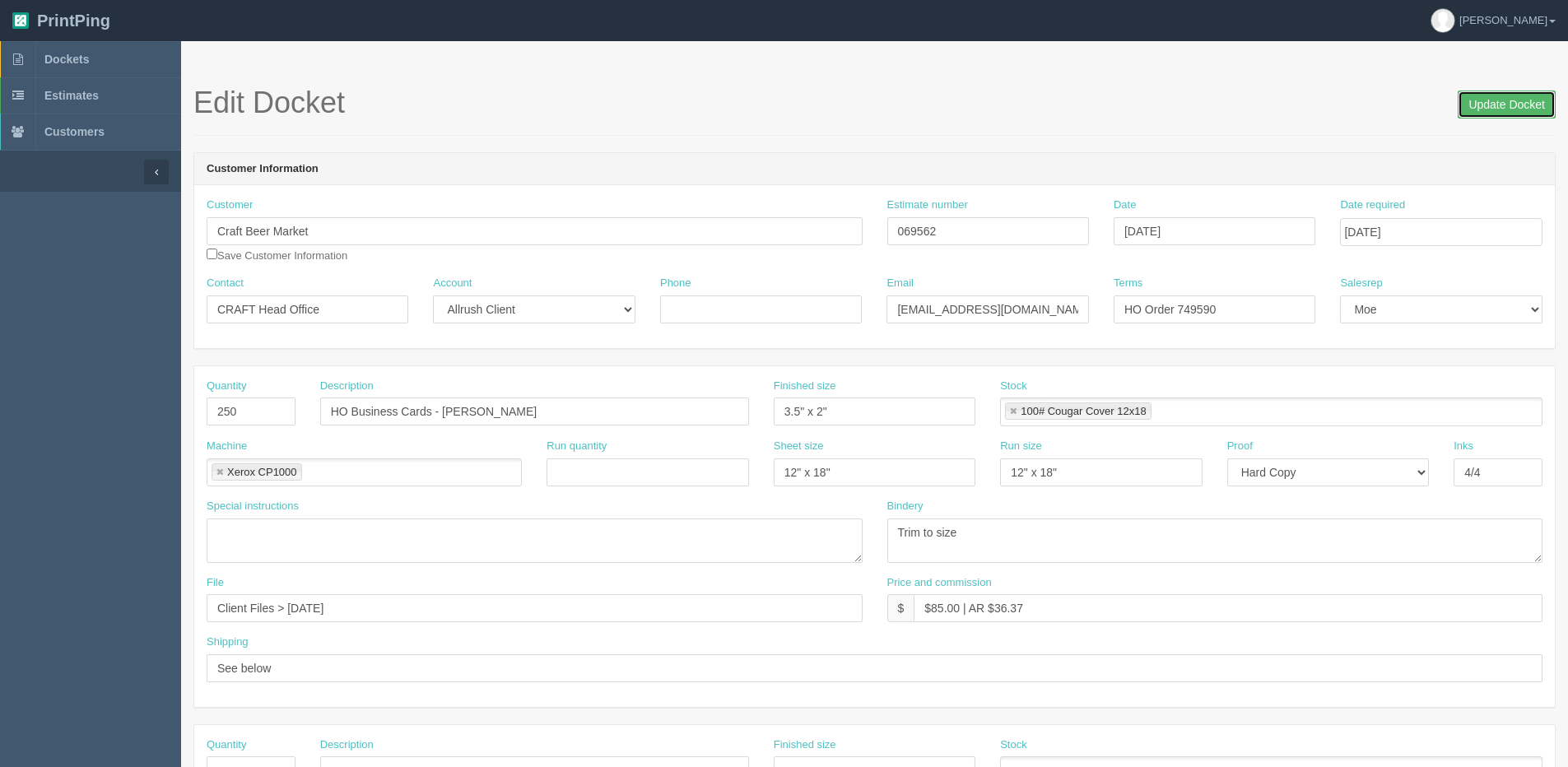
drag, startPoint x: 1473, startPoint y: 113, endPoint x: 1397, endPoint y: 104, distance: 76.5
click at [1473, 112] on input "Update Docket" at bounding box center [1507, 104] width 98 height 28
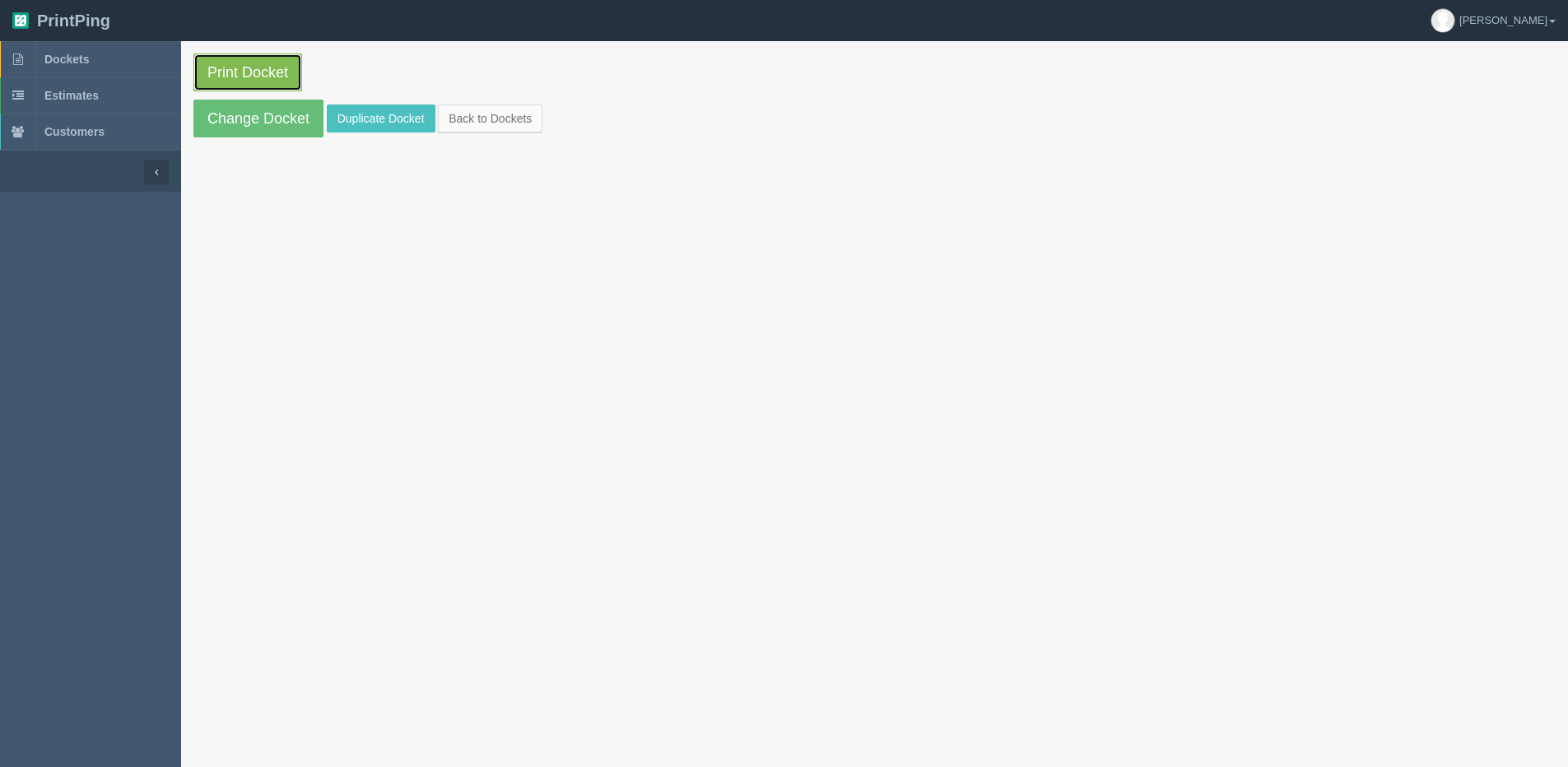
click at [220, 63] on link "Print Docket" at bounding box center [248, 72] width 109 height 38
